Goal: Task Accomplishment & Management: Manage account settings

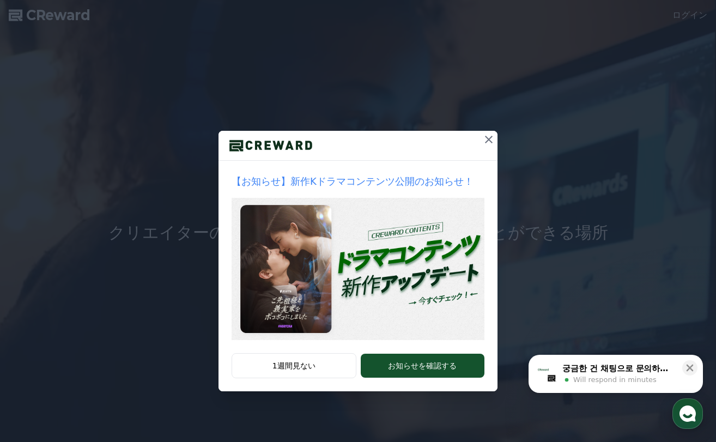
click at [491, 141] on icon at bounding box center [489, 140] width 8 height 8
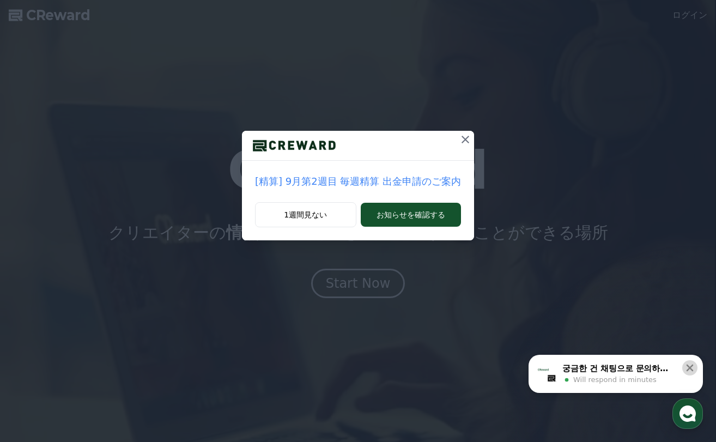
click at [691, 364] on icon at bounding box center [689, 367] width 11 height 11
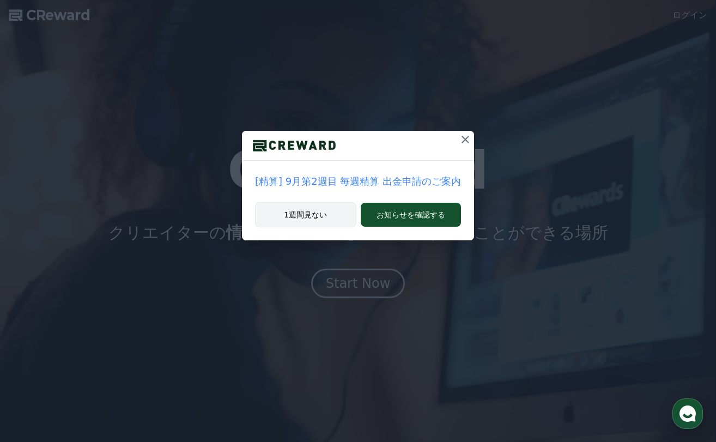
click at [307, 213] on button "1週間見ない" at bounding box center [305, 214] width 101 height 25
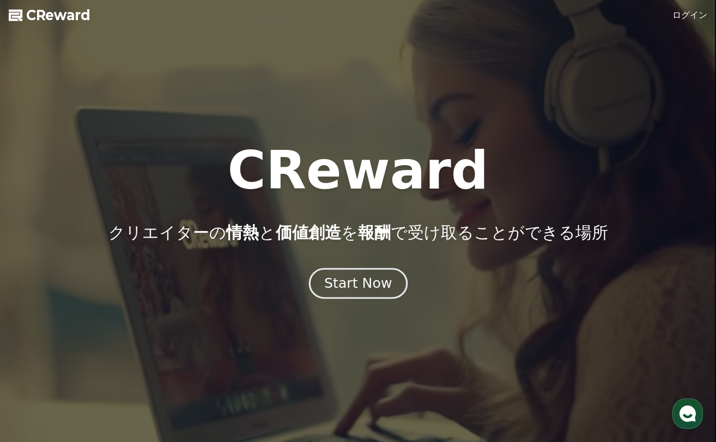
click at [350, 290] on div "Start Now" at bounding box center [358, 283] width 68 height 19
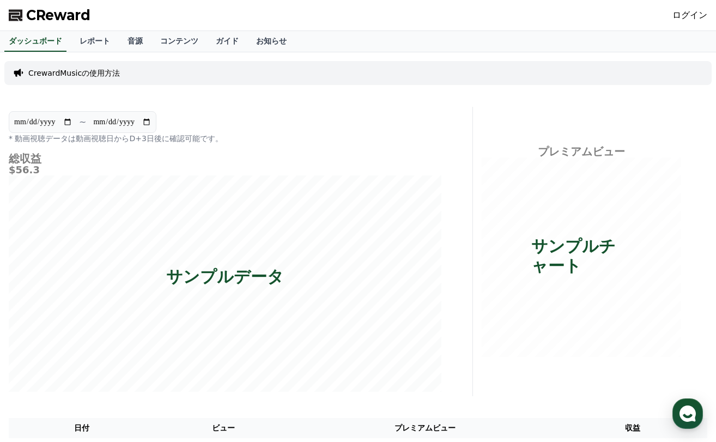
click at [698, 17] on link "ログイン" at bounding box center [689, 15] width 35 height 13
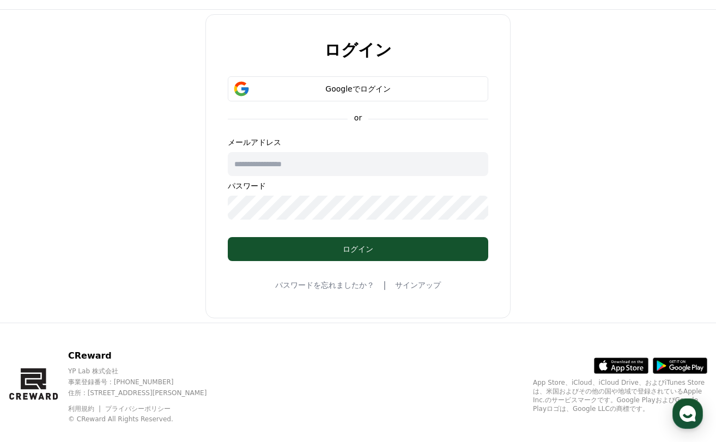
scroll to position [38, 0]
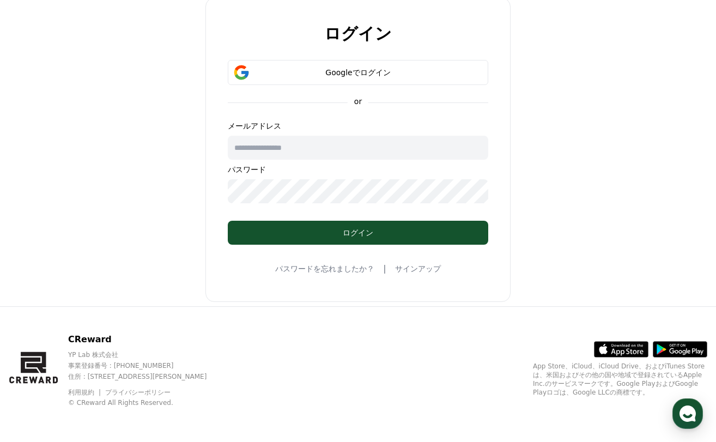
click at [398, 269] on link "サインアップ" at bounding box center [418, 268] width 46 height 11
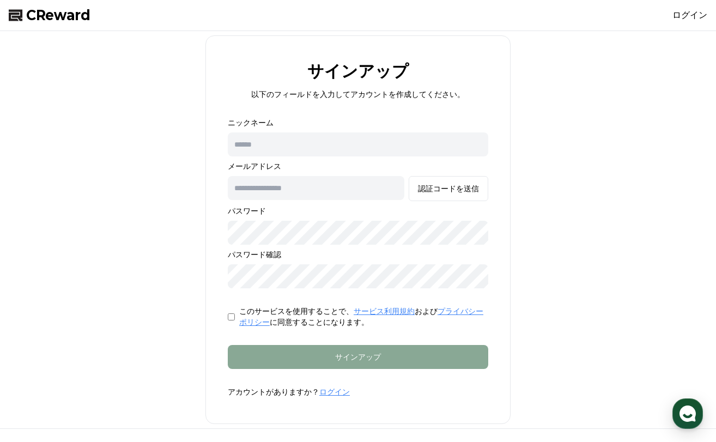
click at [276, 142] on input "text" at bounding box center [358, 144] width 260 height 24
drag, startPoint x: 36, startPoint y: 15, endPoint x: 28, endPoint y: 15, distance: 8.7
click at [28, 15] on div "CReward ログイン" at bounding box center [358, 15] width 716 height 30
copy span "CReward"
click at [282, 147] on input "text" at bounding box center [358, 144] width 260 height 24
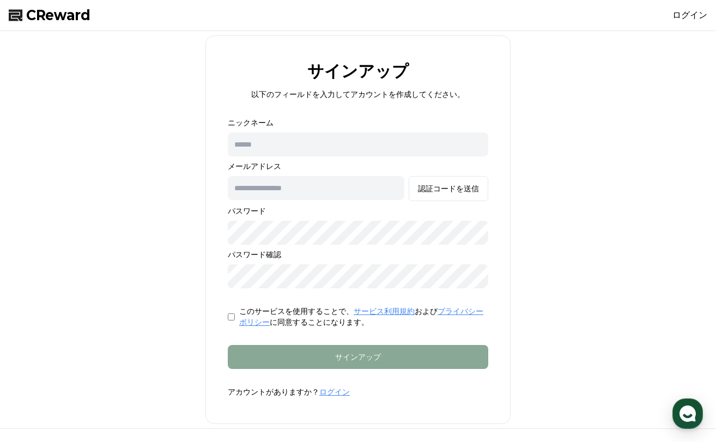
click at [268, 187] on input "text" at bounding box center [316, 188] width 176 height 24
paste input "**********"
type input "**********"
click at [325, 141] on input "text" at bounding box center [358, 144] width 260 height 24
click at [268, 149] on input "text" at bounding box center [358, 144] width 260 height 24
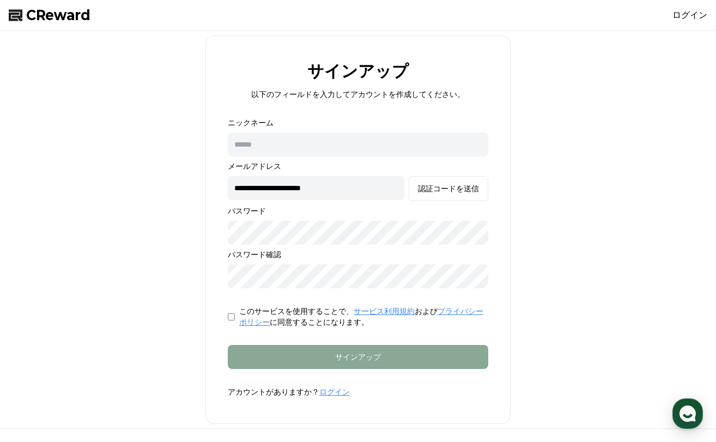
paste input "**********"
type input "**********"
drag, startPoint x: 245, startPoint y: 126, endPoint x: 223, endPoint y: 125, distance: 21.8
click at [223, 125] on form "**********" at bounding box center [357, 257] width 295 height 280
copy p "ニックネーム"
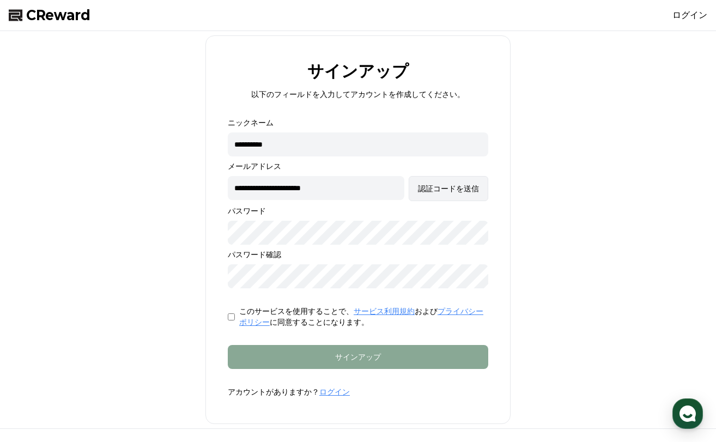
click at [462, 193] on div "認証コードを送信" at bounding box center [448, 188] width 61 height 11
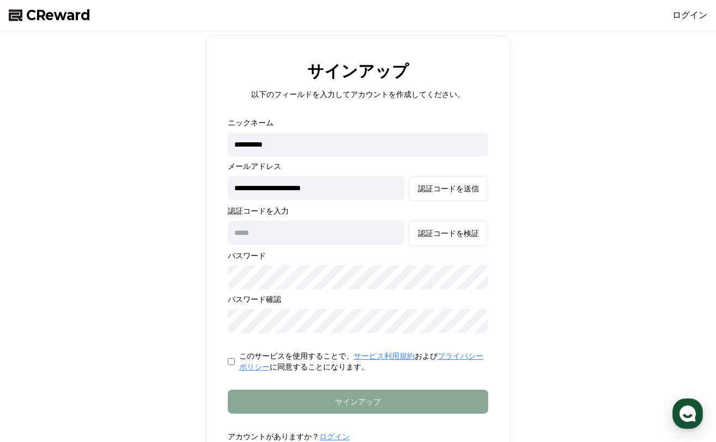
click at [286, 239] on input "text" at bounding box center [316, 233] width 176 height 24
paste input "******"
type input "******"
click at [438, 234] on div "認証コードを検証" at bounding box center [448, 233] width 61 height 11
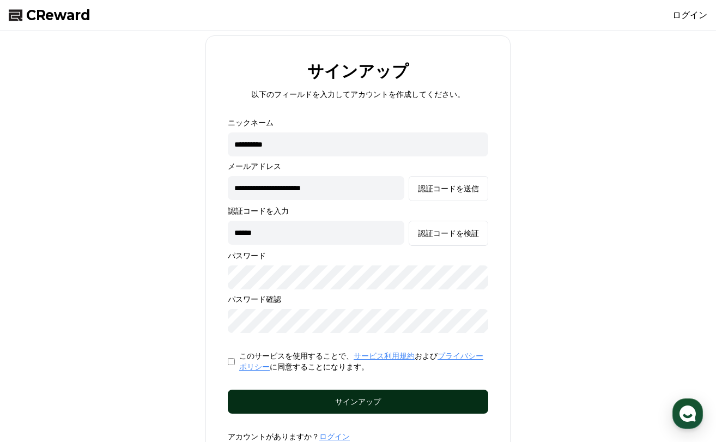
click at [413, 394] on button "サインアップ" at bounding box center [358, 401] width 260 height 24
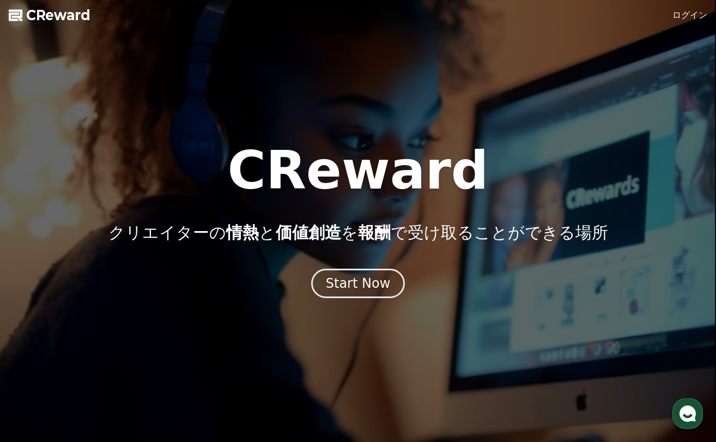
click at [698, 15] on link "ログイン" at bounding box center [689, 15] width 35 height 13
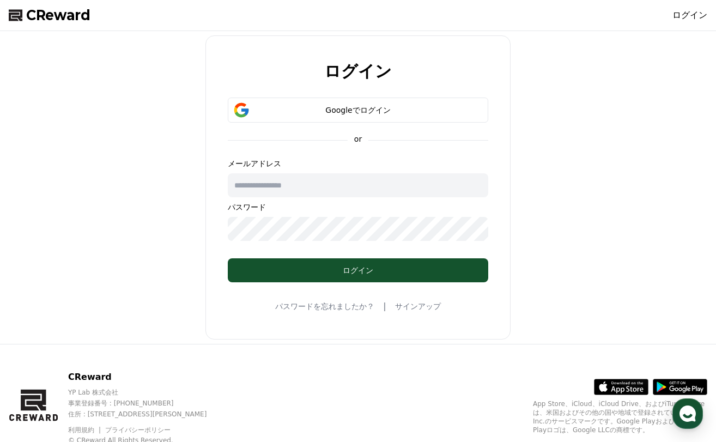
click at [306, 191] on input "text" at bounding box center [358, 185] width 260 height 24
click at [268, 187] on input "text" at bounding box center [358, 185] width 260 height 24
type input "*"
type input "**********"
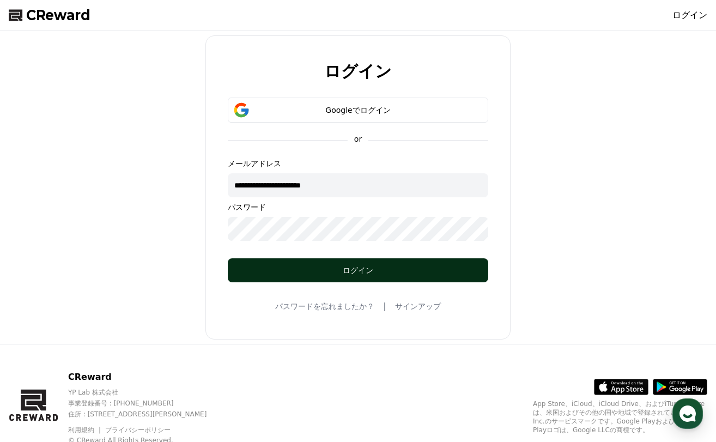
click at [328, 266] on div "ログイン" at bounding box center [357, 270] width 217 height 11
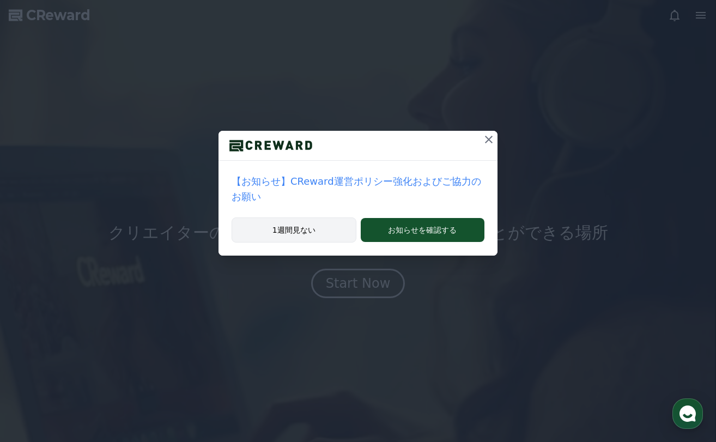
click at [337, 217] on button "1週間見ない" at bounding box center [293, 229] width 125 height 25
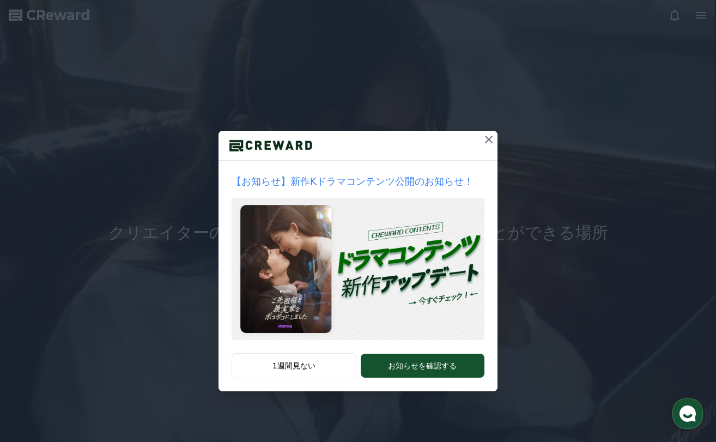
click at [492, 144] on icon at bounding box center [488, 139] width 13 height 13
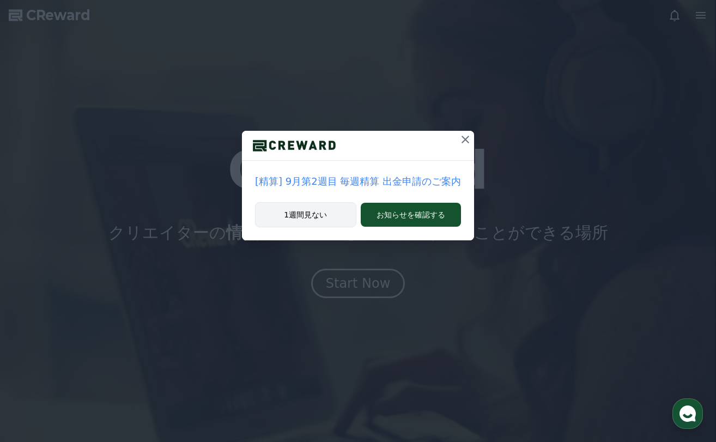
click at [333, 210] on button "1週間見ない" at bounding box center [305, 214] width 101 height 25
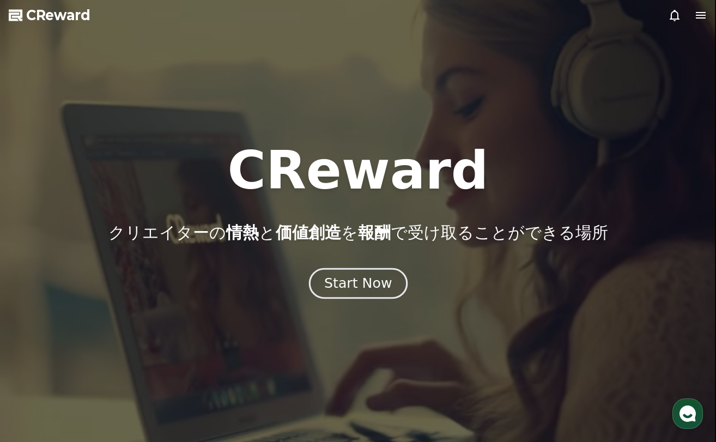
click at [373, 285] on div "Start Now" at bounding box center [358, 283] width 68 height 19
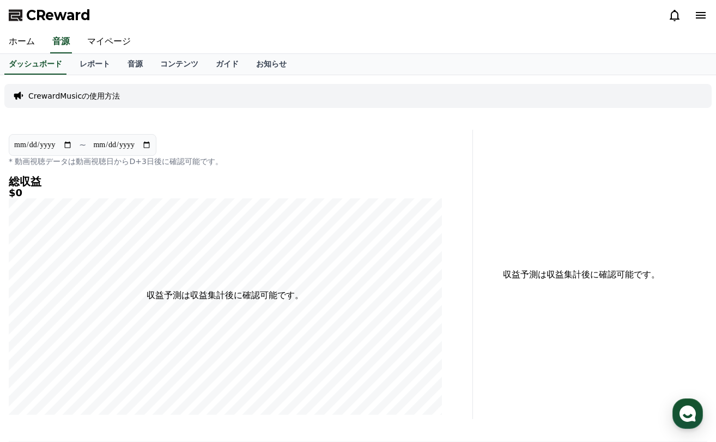
click at [86, 94] on p "CrewardMusicの使用方法" at bounding box center [73, 95] width 91 height 11
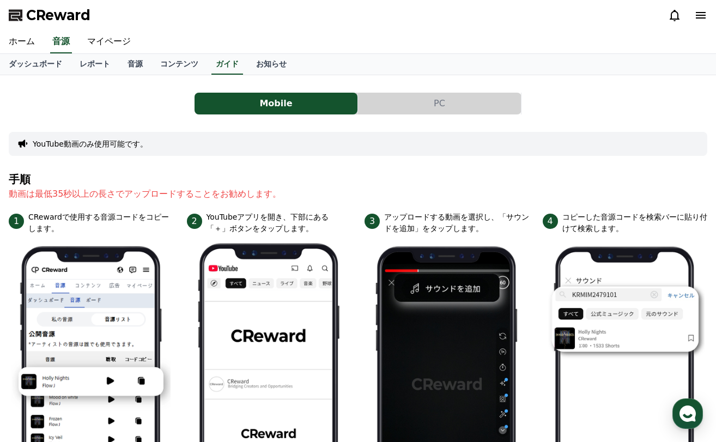
click at [386, 109] on button "PC" at bounding box center [439, 104] width 163 height 22
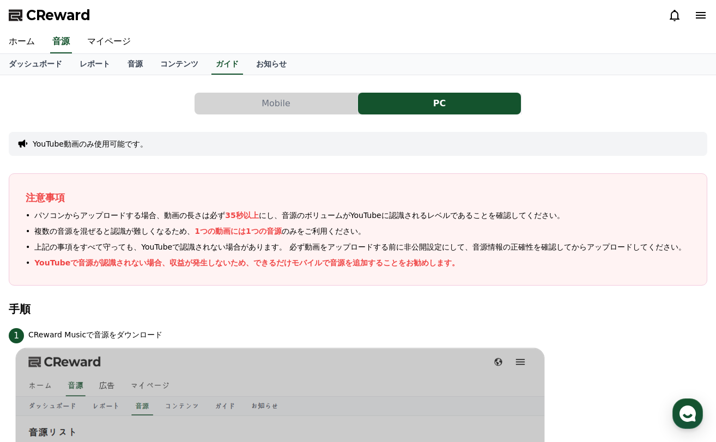
click at [288, 111] on button "Mobile" at bounding box center [275, 104] width 163 height 22
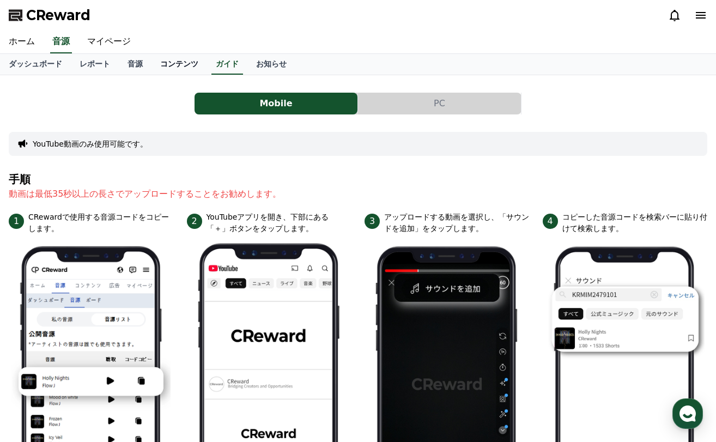
click at [153, 62] on link "コンテンツ" at bounding box center [179, 64] width 56 height 21
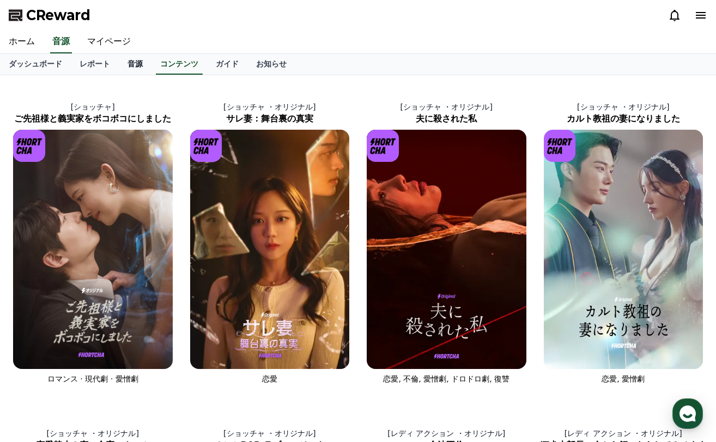
click at [119, 66] on link "音源" at bounding box center [135, 64] width 33 height 21
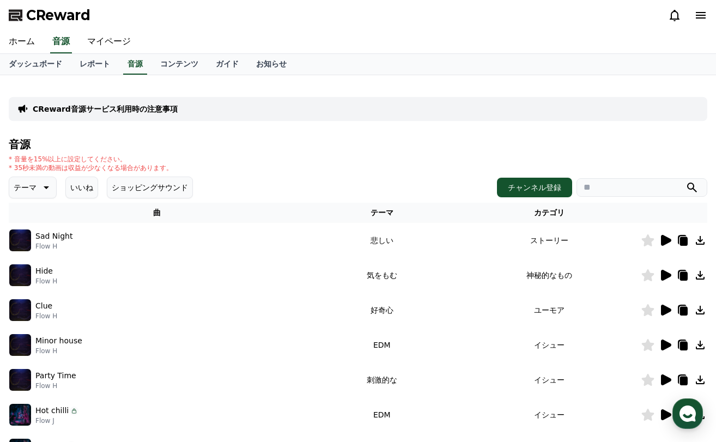
click at [662, 242] on icon at bounding box center [666, 240] width 10 height 11
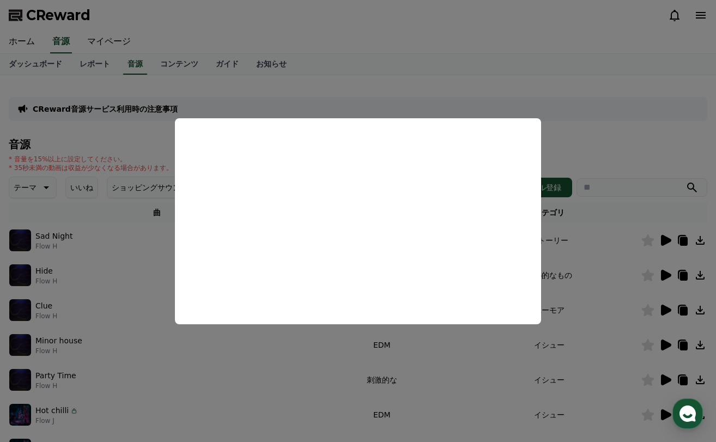
click at [660, 271] on button "close modal" at bounding box center [358, 221] width 716 height 442
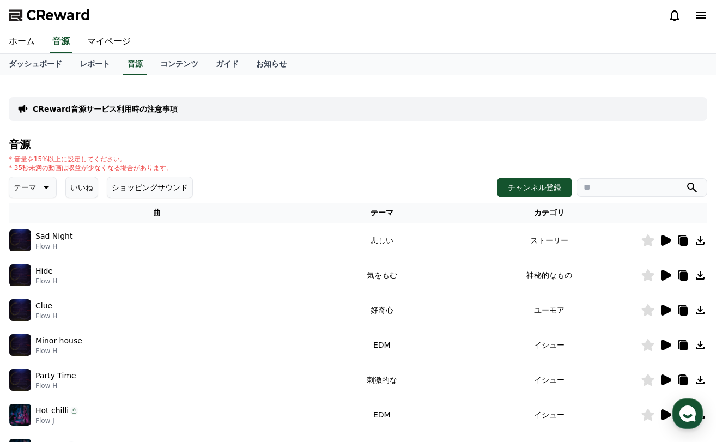
click at [666, 275] on icon at bounding box center [666, 275] width 10 height 11
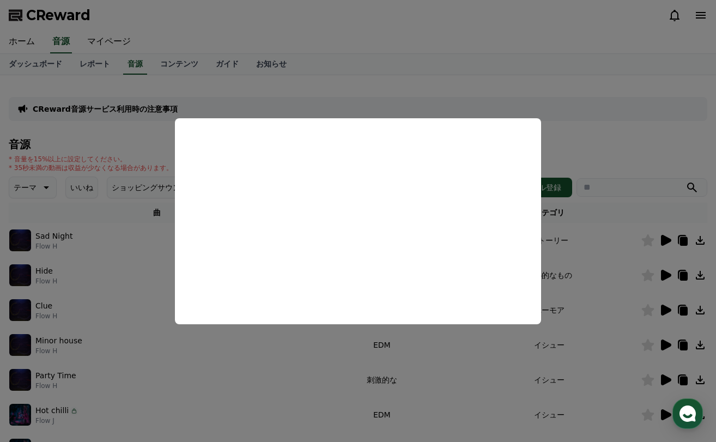
click at [599, 136] on button "close modal" at bounding box center [358, 221] width 716 height 442
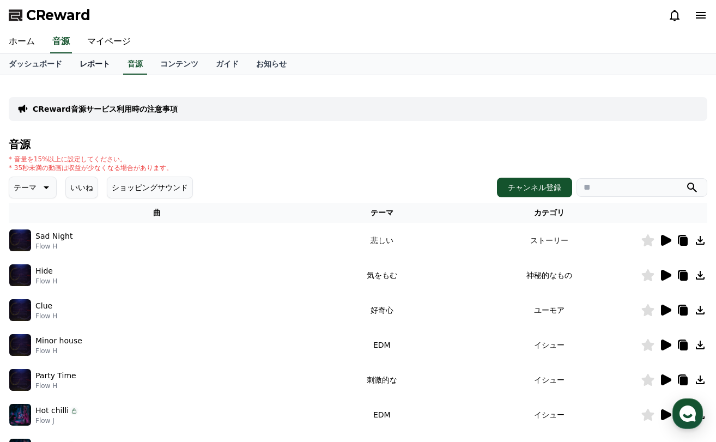
click at [77, 68] on link "レポート" at bounding box center [95, 64] width 48 height 21
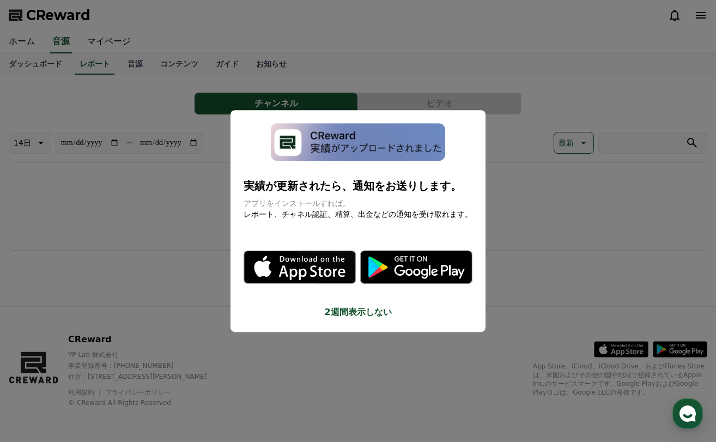
click at [25, 65] on button "close modal" at bounding box center [358, 221] width 716 height 442
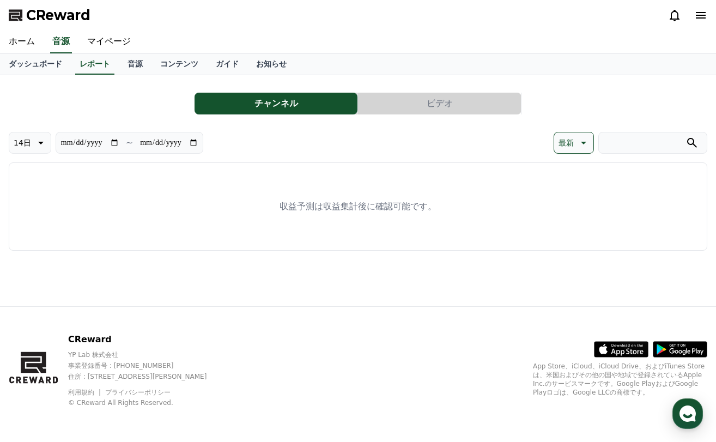
click at [25, 65] on link "ダッシュボード" at bounding box center [35, 64] width 71 height 21
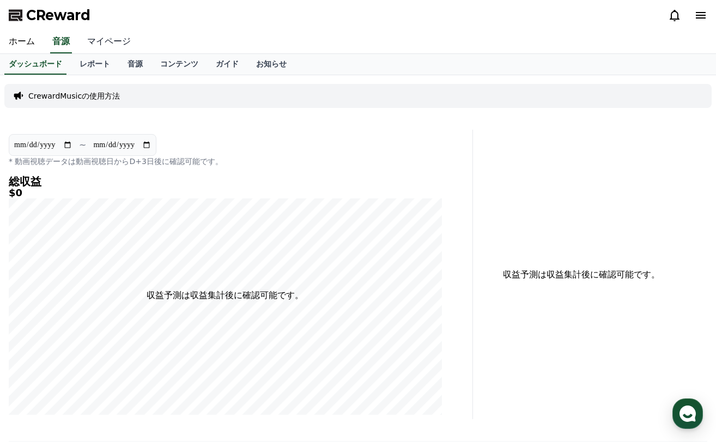
click at [94, 36] on link "マイページ" at bounding box center [108, 41] width 61 height 23
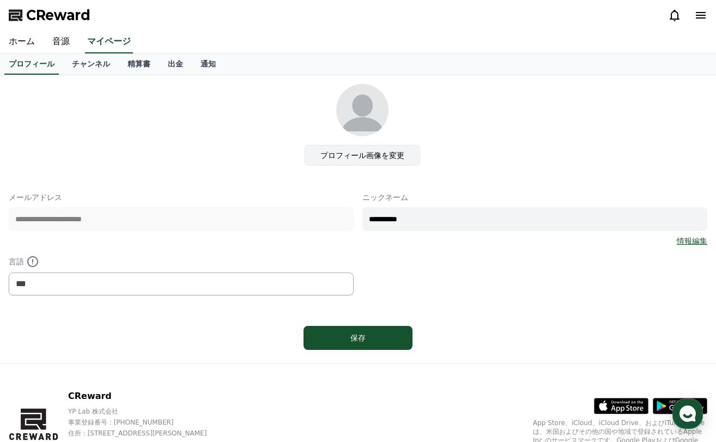
click at [364, 155] on label "プロフィール画像を変更" at bounding box center [361, 155] width 115 height 21
click at [0, 0] on input "プロフィール画像を変更" at bounding box center [0, 0] width 0 height 0
click at [388, 152] on label "プロフィール画像を変更" at bounding box center [361, 155] width 115 height 21
click at [0, 0] on input "プロフィール画像を変更" at bounding box center [0, 0] width 0 height 0
click at [384, 152] on label "プロフィール画像を変更" at bounding box center [361, 155] width 115 height 21
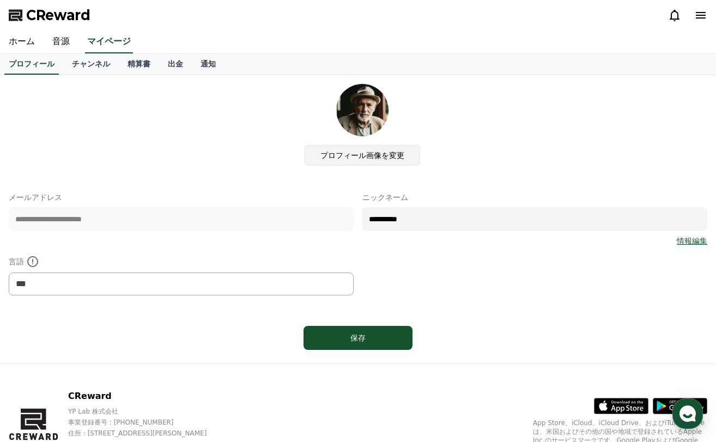
click at [0, 0] on input "プロフィール画像を変更" at bounding box center [0, 0] width 0 height 0
click at [363, 153] on label "プロフィール画像を変更" at bounding box center [361, 155] width 115 height 21
click at [0, 0] on input "プロフィール画像を変更" at bounding box center [0, 0] width 0 height 0
click at [486, 149] on div "プロフィール画像を変更" at bounding box center [361, 125] width 689 height 82
click at [384, 157] on label "プロフィール画像を変更" at bounding box center [361, 155] width 115 height 21
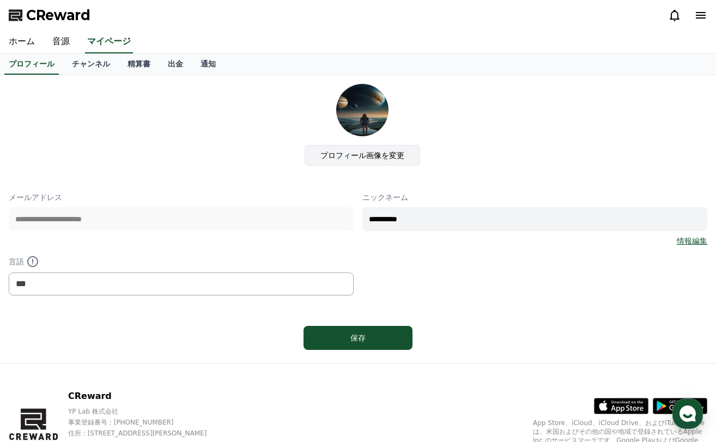
click at [0, 0] on input "プロフィール画像を変更" at bounding box center [0, 0] width 0 height 0
click at [119, 63] on link "精算書" at bounding box center [139, 64] width 40 height 21
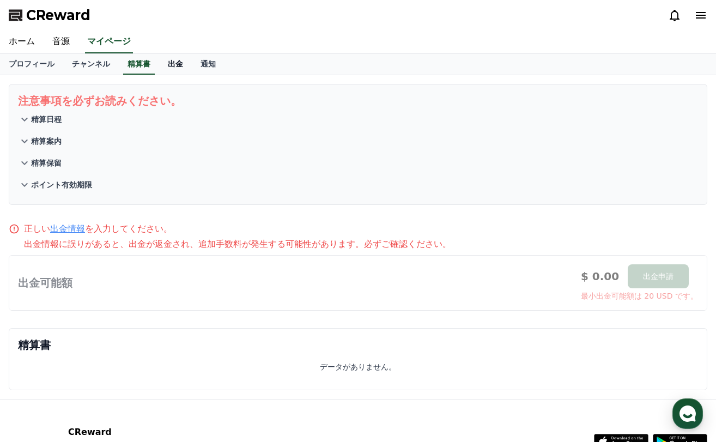
click at [159, 66] on link "出金" at bounding box center [175, 64] width 33 height 21
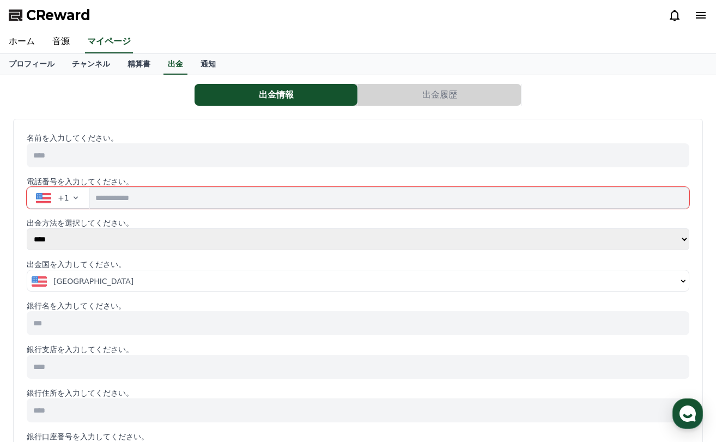
click at [168, 280] on div "[GEOGRAPHIC_DATA]" at bounding box center [354, 281] width 645 height 11
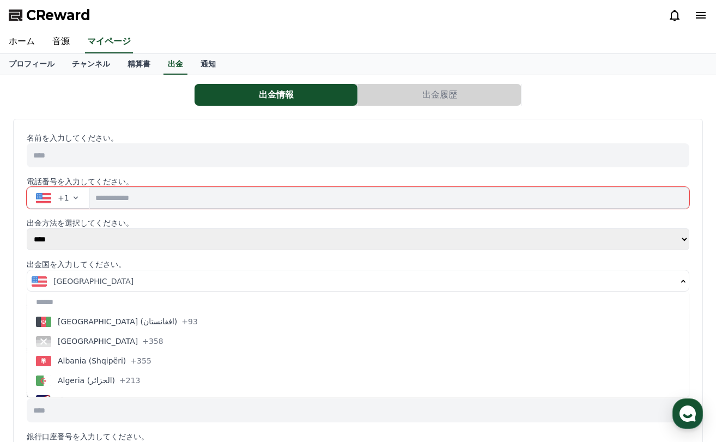
click at [192, 243] on select "**** ******" at bounding box center [358, 239] width 662 height 22
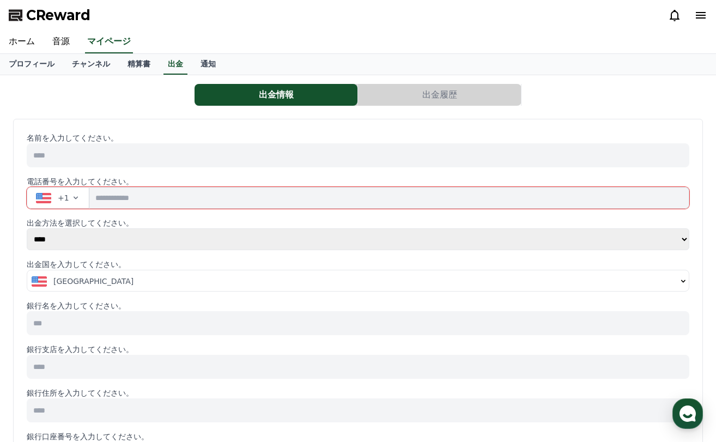
click at [192, 243] on select "**** ******" at bounding box center [358, 239] width 662 height 22
click at [184, 276] on div "[GEOGRAPHIC_DATA]" at bounding box center [354, 281] width 645 height 11
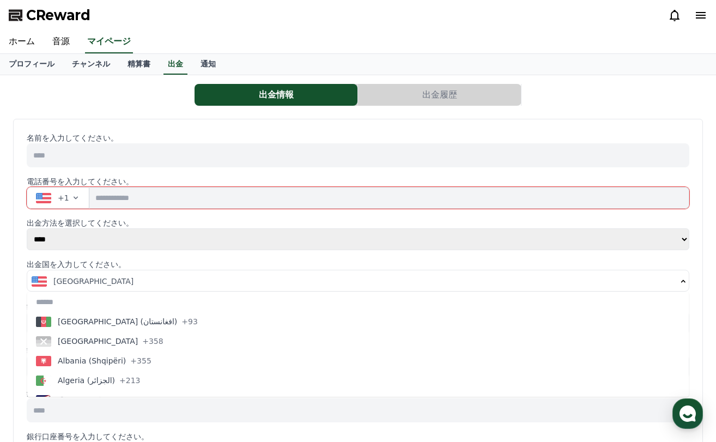
click at [76, 201] on icon "button" at bounding box center [75, 197] width 9 height 9
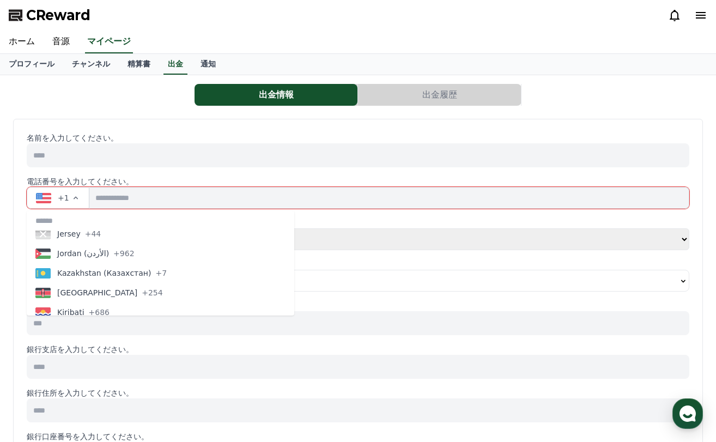
scroll to position [2139, 0]
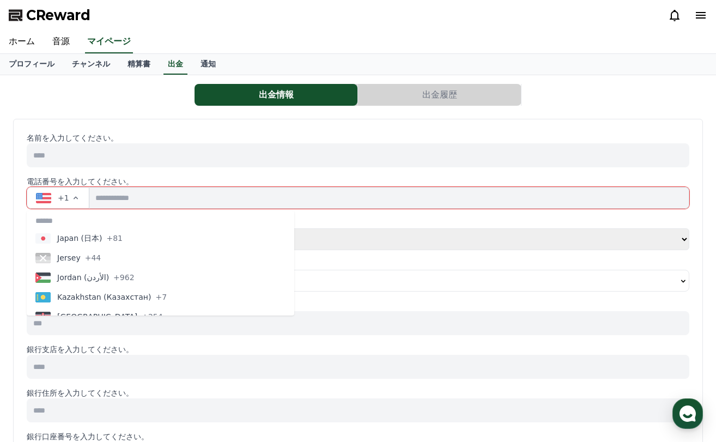
click at [83, 242] on span "Japan (日本)" at bounding box center [79, 238] width 45 height 11
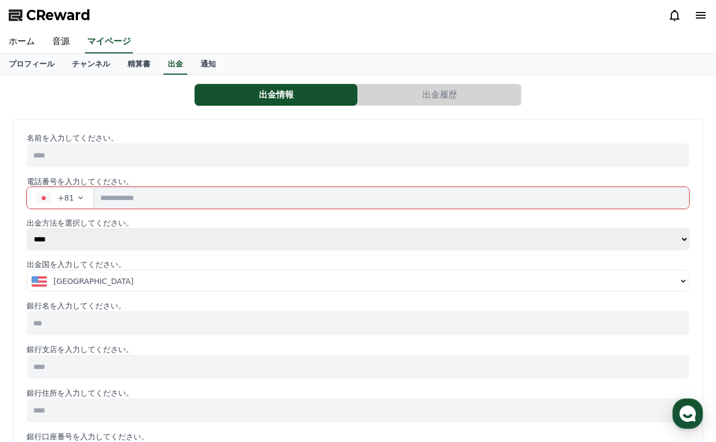
click at [152, 280] on div "[GEOGRAPHIC_DATA]" at bounding box center [354, 281] width 645 height 11
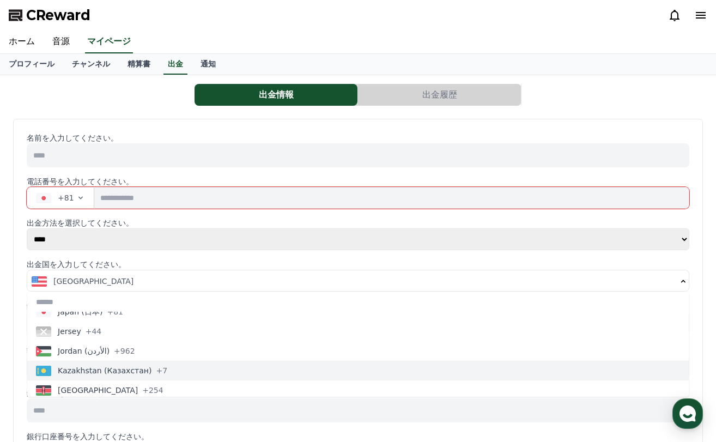
scroll to position [2069, 0]
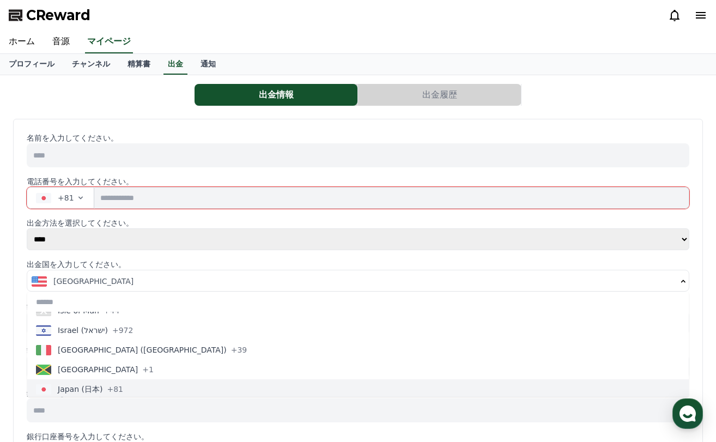
click at [107, 387] on span "+81" at bounding box center [115, 388] width 16 height 11
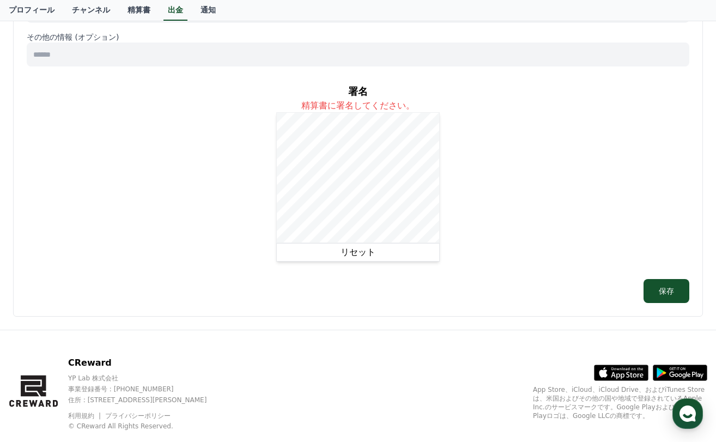
scroll to position [640, 0]
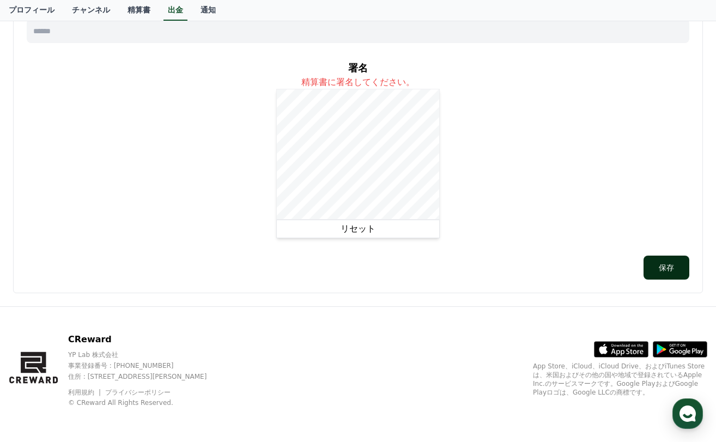
click at [669, 267] on button "保存" at bounding box center [666, 267] width 46 height 24
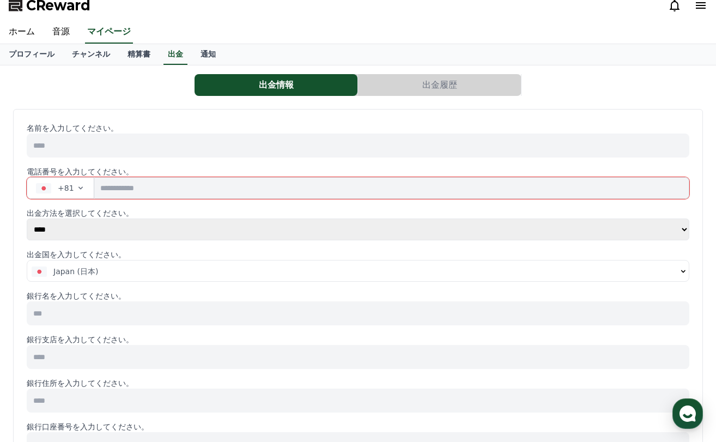
scroll to position [0, 0]
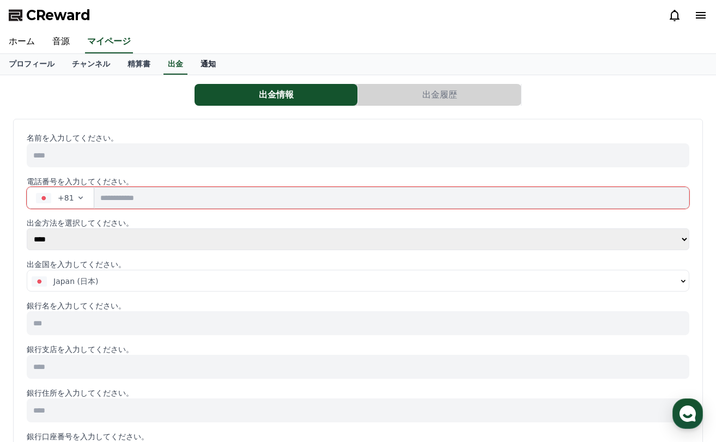
click at [197, 63] on link "通知" at bounding box center [208, 64] width 33 height 21
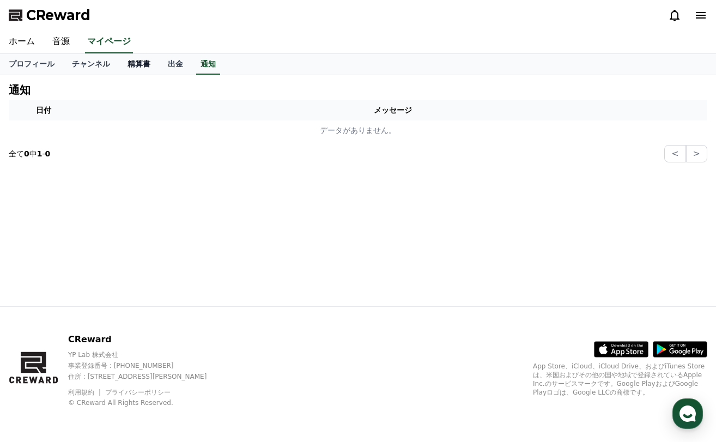
click at [129, 66] on link "精算書" at bounding box center [139, 64] width 40 height 21
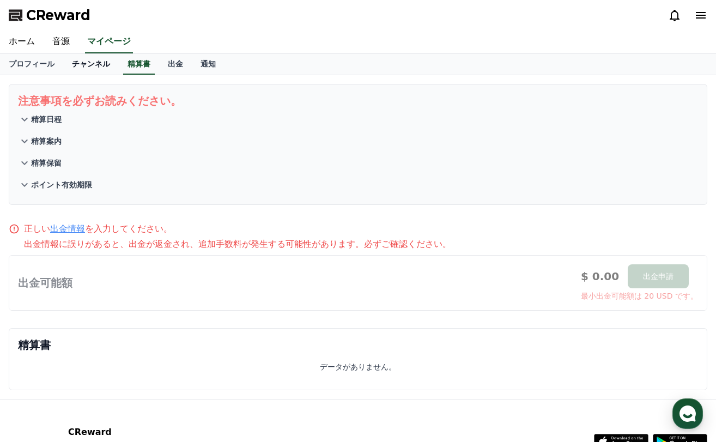
click at [77, 68] on link "チャンネル" at bounding box center [91, 64] width 56 height 21
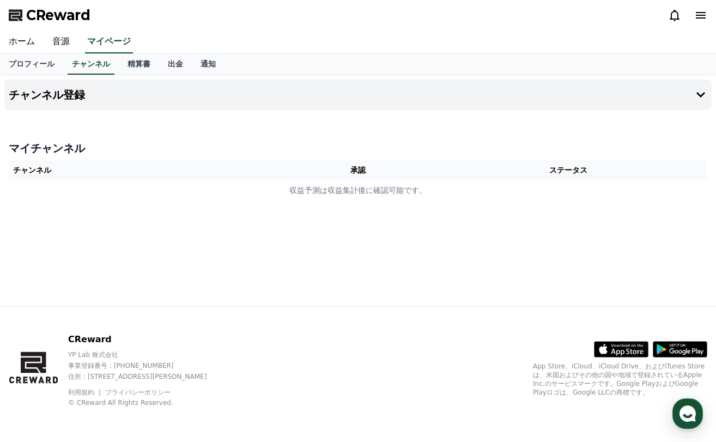
drag, startPoint x: 58, startPoint y: 381, endPoint x: 15, endPoint y: 381, distance: 43.0
click at [17, 383] on div "CReward YP Lab 株式会社 事業登録番号 : [PHONE_NUMBER] 住所 : [STREET_ADDRESS][PERSON_NAME] …" at bounding box center [117, 370] width 217 height 74
drag, startPoint x: 15, startPoint y: 381, endPoint x: 56, endPoint y: 383, distance: 40.9
click at [55, 383] on icon at bounding box center [34, 368] width 51 height 70
click at [192, 68] on link "通知" at bounding box center [208, 64] width 33 height 21
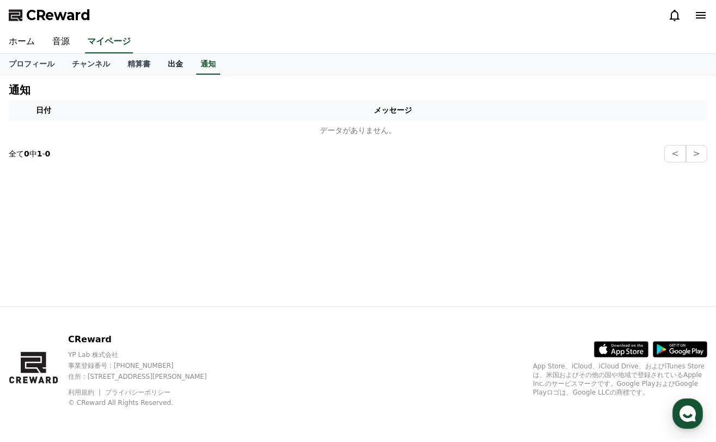
click at [159, 69] on link "出金" at bounding box center [175, 64] width 33 height 21
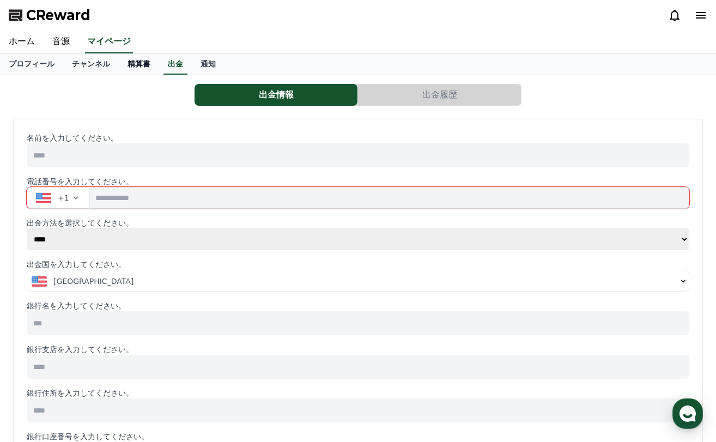
click at [127, 72] on link "精算書" at bounding box center [139, 64] width 40 height 21
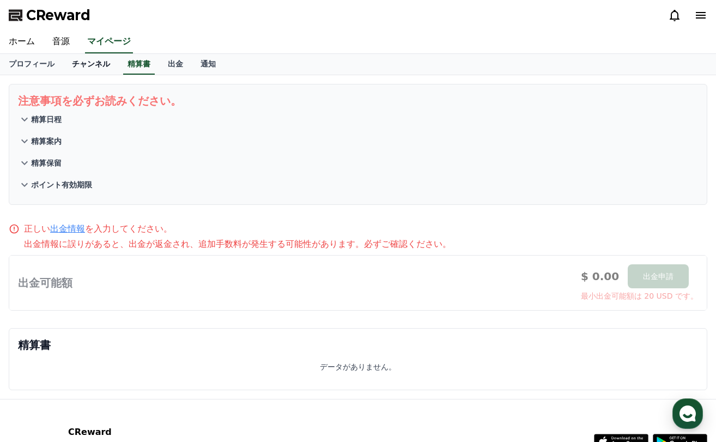
click at [73, 64] on link "チャンネル" at bounding box center [91, 64] width 56 height 21
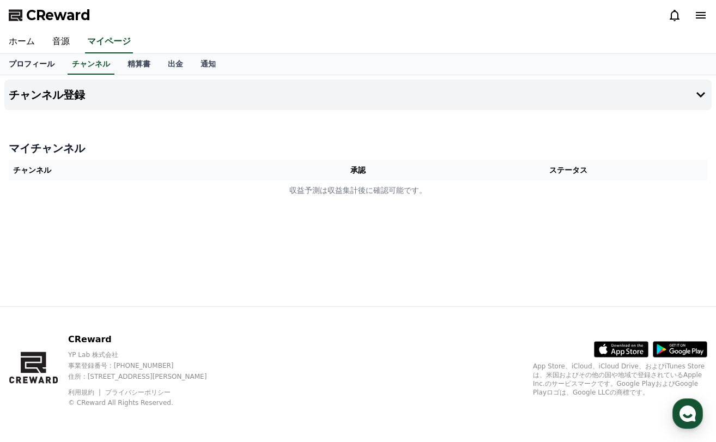
click at [27, 64] on link "プロフィール" at bounding box center [31, 64] width 63 height 21
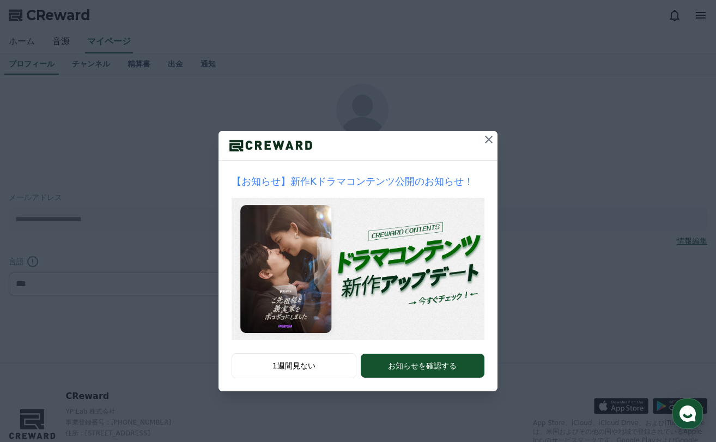
click at [477, 136] on div at bounding box center [357, 146] width 279 height 30
click at [489, 139] on icon at bounding box center [489, 140] width 8 height 8
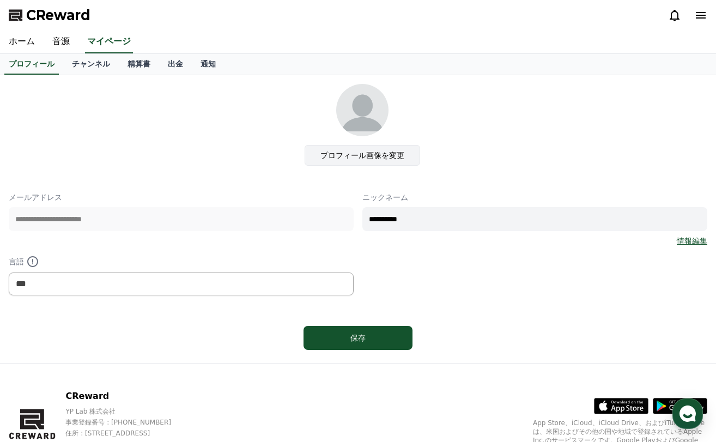
click at [384, 161] on label "プロフィール画像を変更" at bounding box center [361, 155] width 115 height 21
click at [0, 0] on input "プロフィール画像を変更" at bounding box center [0, 0] width 0 height 0
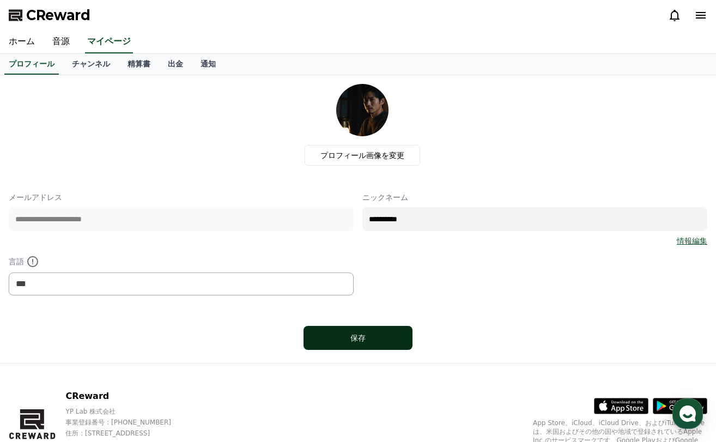
click at [405, 332] on button "保存" at bounding box center [357, 338] width 109 height 24
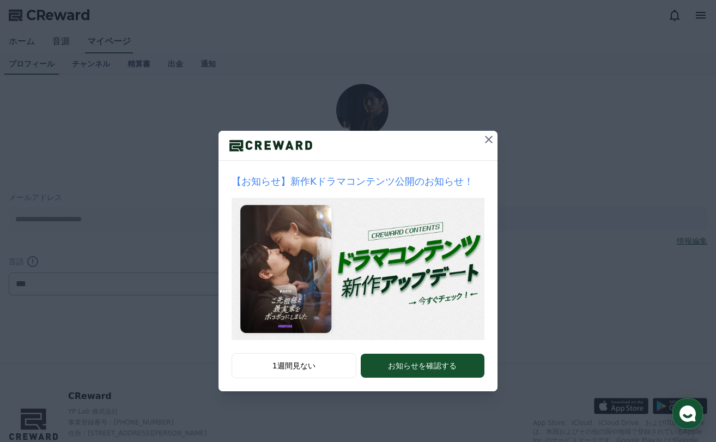
click at [488, 141] on icon at bounding box center [489, 140] width 8 height 8
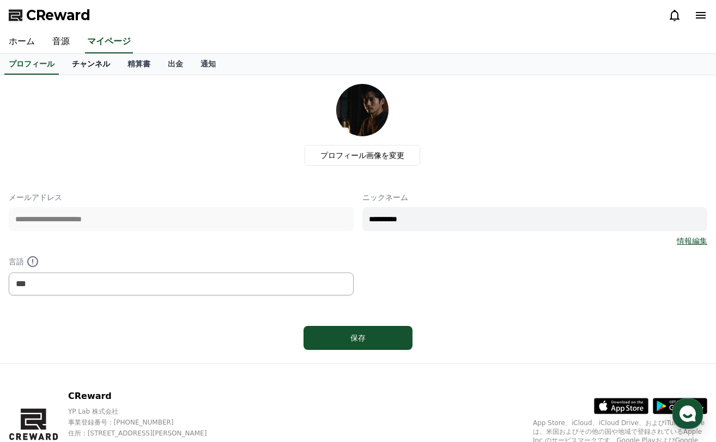
click at [78, 63] on link "チャンネル" at bounding box center [91, 64] width 56 height 21
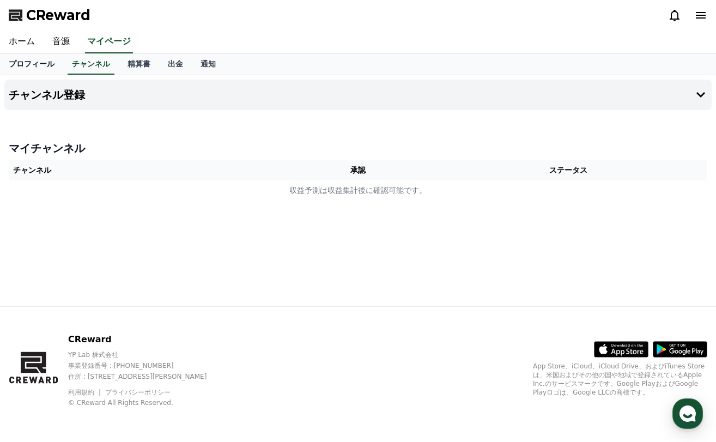
click at [34, 63] on link "プロフィール" at bounding box center [31, 64] width 63 height 21
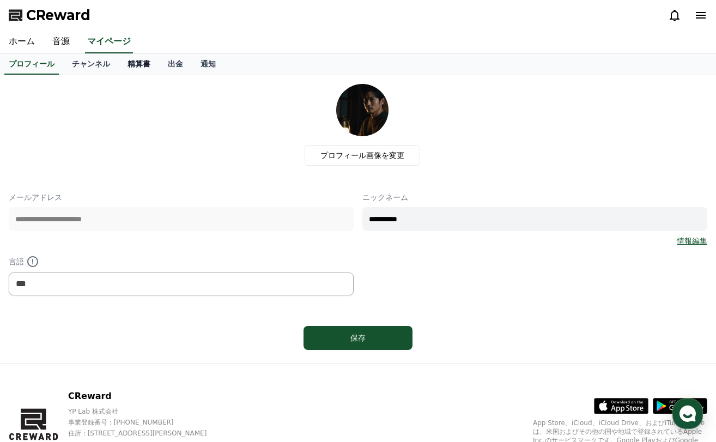
click at [119, 64] on link "精算書" at bounding box center [139, 64] width 40 height 21
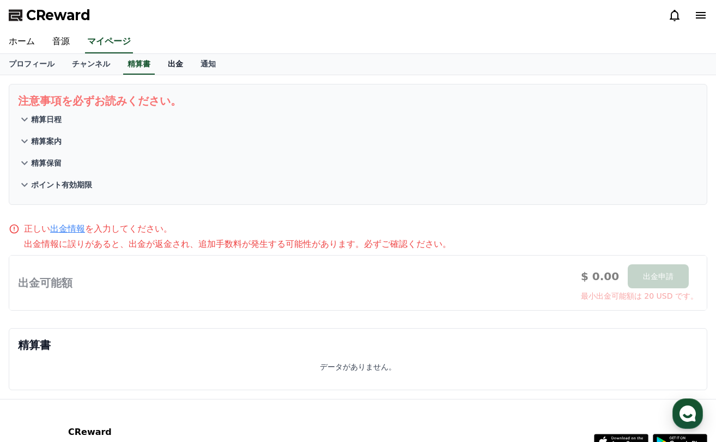
click at [159, 64] on link "出金" at bounding box center [175, 64] width 33 height 21
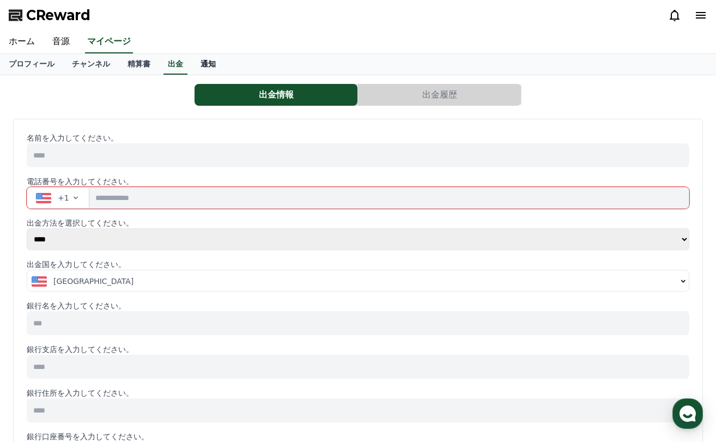
click at [193, 66] on link "通知" at bounding box center [208, 64] width 33 height 21
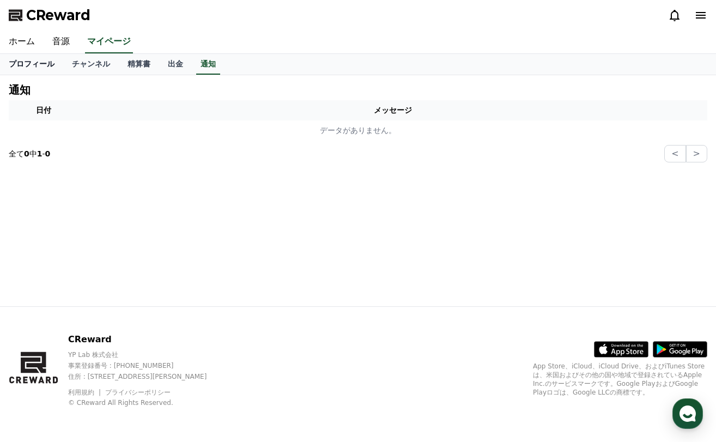
click at [21, 61] on link "プロフィール" at bounding box center [31, 64] width 63 height 21
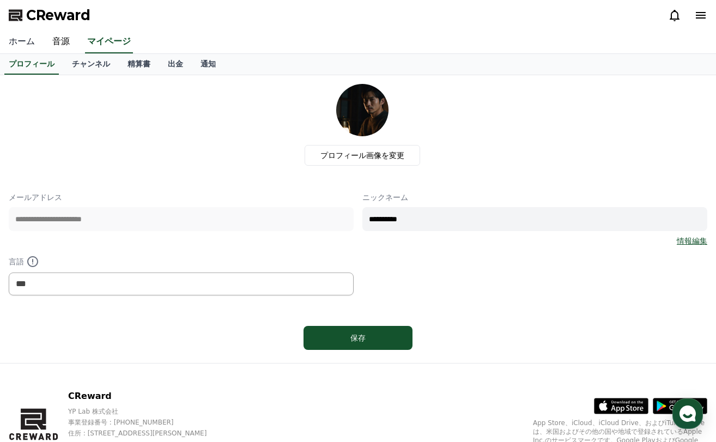
click at [22, 46] on link "ホーム" at bounding box center [22, 41] width 44 height 23
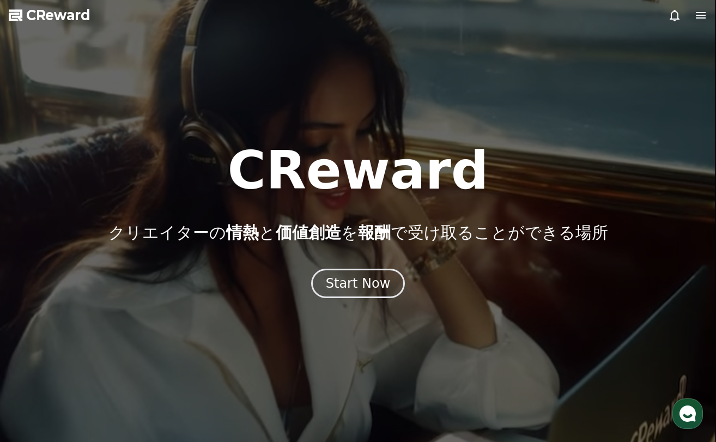
click at [697, 13] on icon at bounding box center [700, 15] width 10 height 7
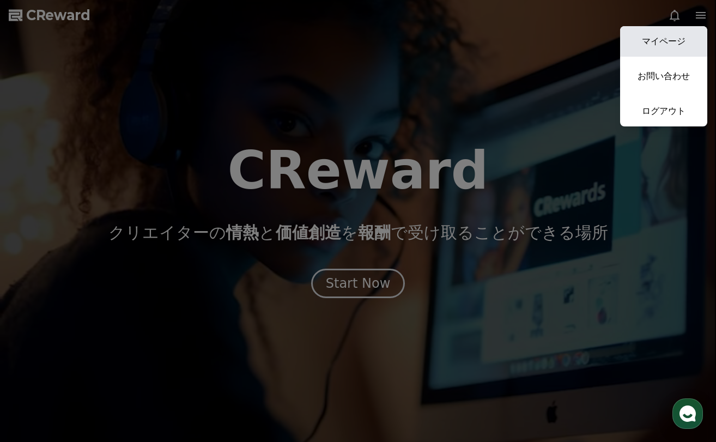
click at [680, 49] on link "マイページ" at bounding box center [663, 41] width 87 height 30
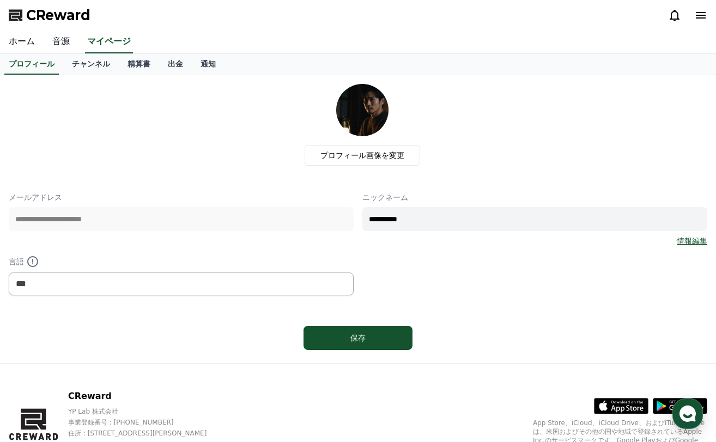
click at [66, 50] on link "音源" at bounding box center [61, 41] width 35 height 23
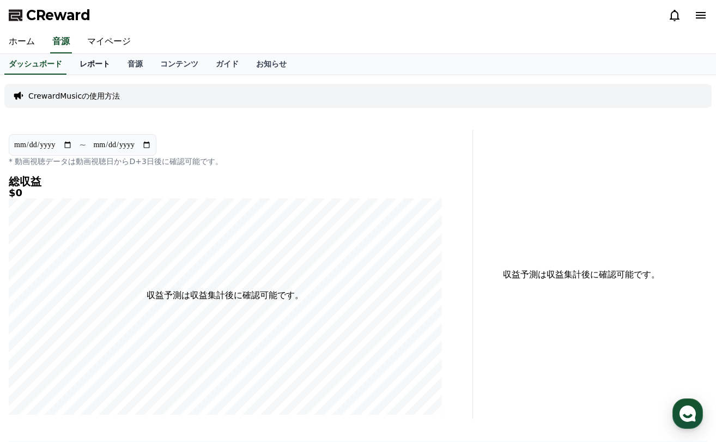
click at [77, 69] on link "レポート" at bounding box center [95, 64] width 48 height 21
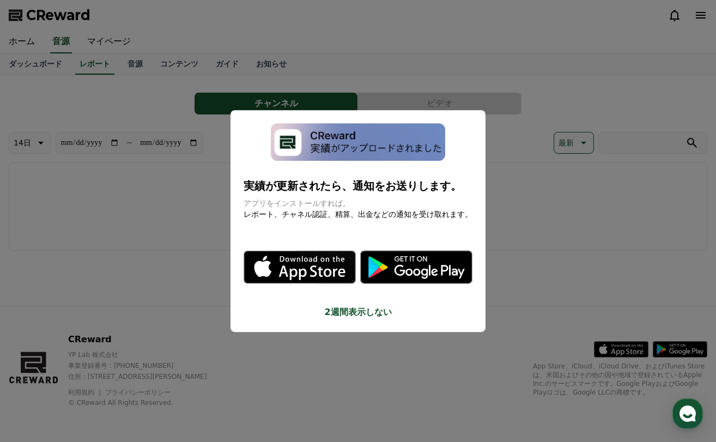
click at [139, 73] on button "close modal" at bounding box center [358, 221] width 716 height 442
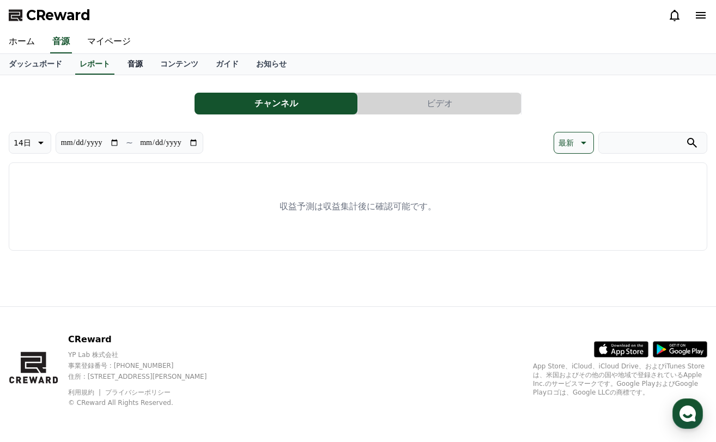
click at [123, 68] on link "音源" at bounding box center [135, 64] width 33 height 21
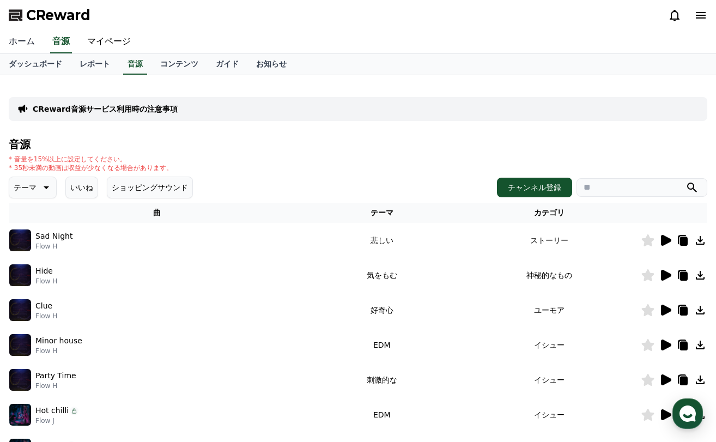
click at [20, 47] on link "ホーム" at bounding box center [22, 41] width 44 height 23
